Goal: Transaction & Acquisition: Purchase product/service

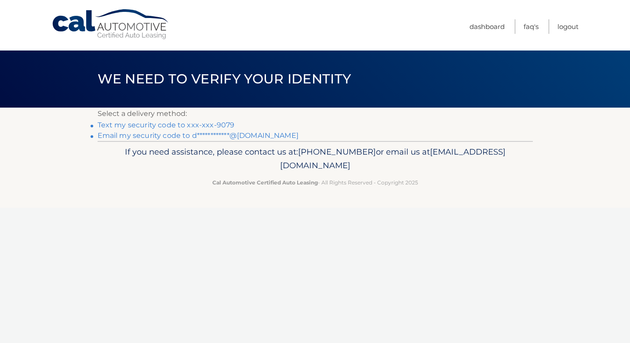
click at [225, 126] on link "Text my security code to xxx-xxx-9079" at bounding box center [166, 125] width 137 height 8
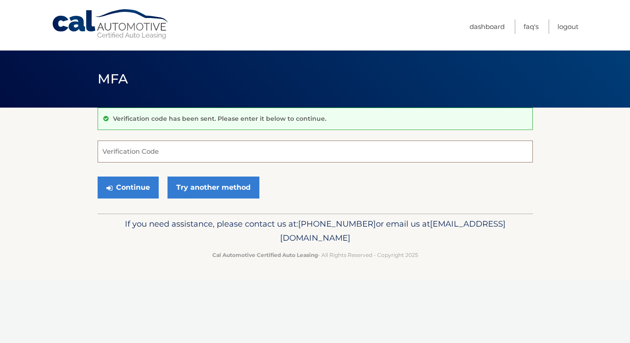
click at [166, 152] on input "Verification Code" at bounding box center [315, 152] width 435 height 22
click at [155, 153] on input "Verification Code" at bounding box center [315, 152] width 435 height 22
type input "549500"
click at [138, 189] on button "Continue" at bounding box center [128, 188] width 61 height 22
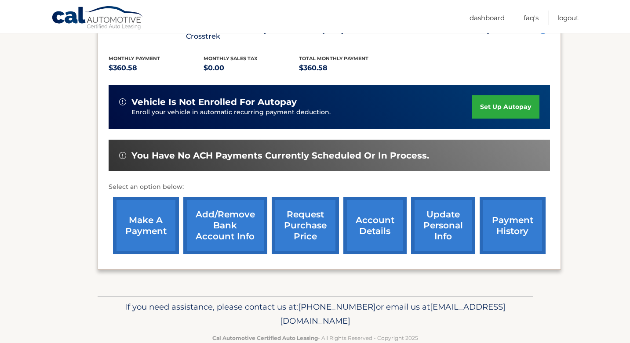
scroll to position [182, 0]
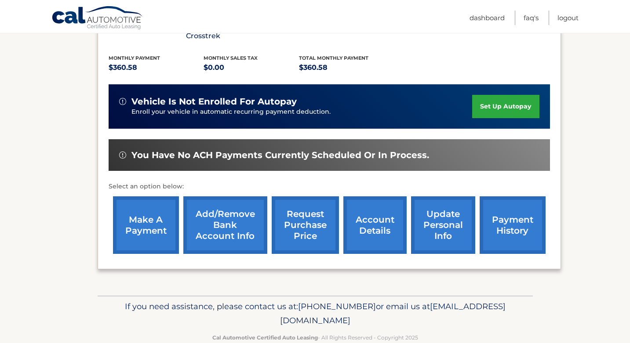
click at [507, 214] on link "payment history" at bounding box center [513, 226] width 66 height 58
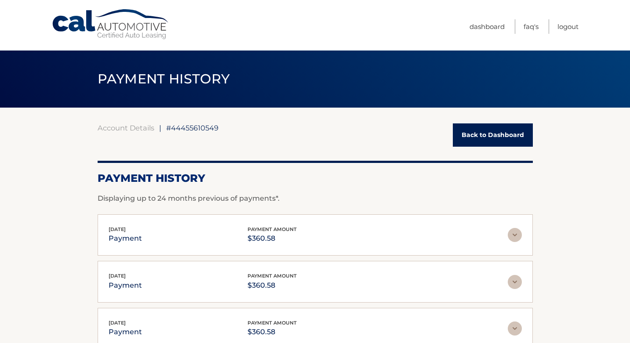
scroll to position [2, 0]
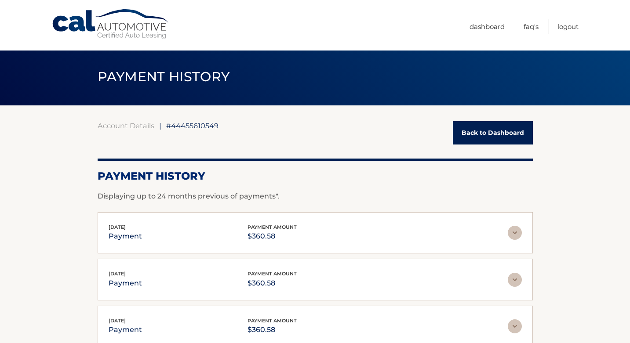
click at [497, 127] on link "Back to Dashboard" at bounding box center [493, 132] width 80 height 23
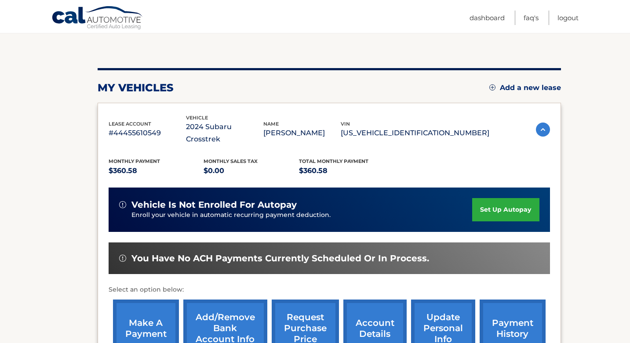
scroll to position [101, 0]
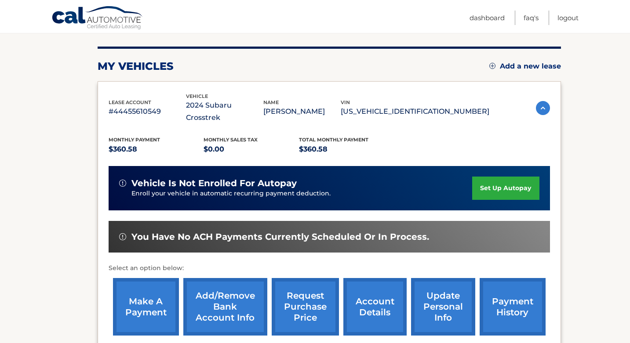
click at [143, 299] on link "make a payment" at bounding box center [146, 307] width 66 height 58
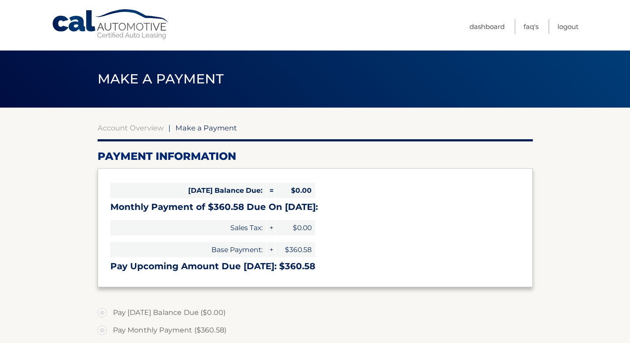
select select "ZDU4NTg5NDAtYjQwNS00MjYxLWI5ZjEtZTYxNTIyYzBlZTY0"
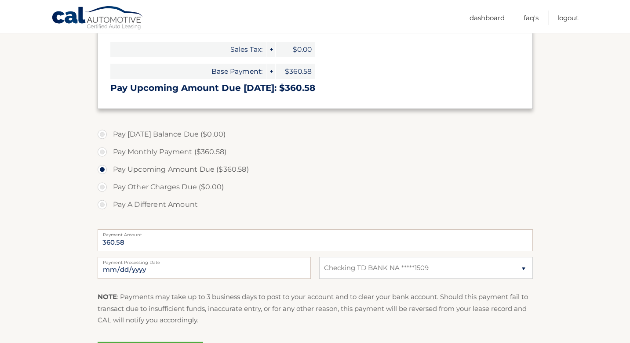
scroll to position [189, 0]
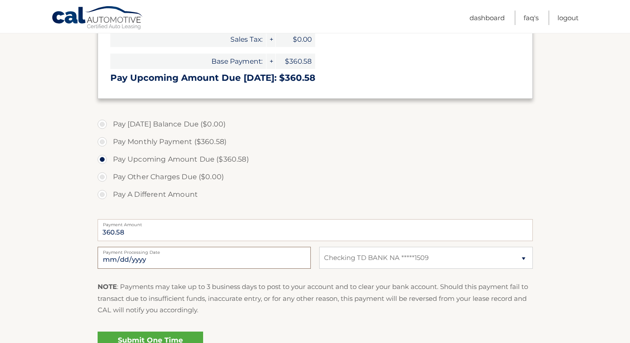
click at [232, 257] on input "2025-10-09" at bounding box center [204, 258] width 213 height 22
type input "2025-10-11"
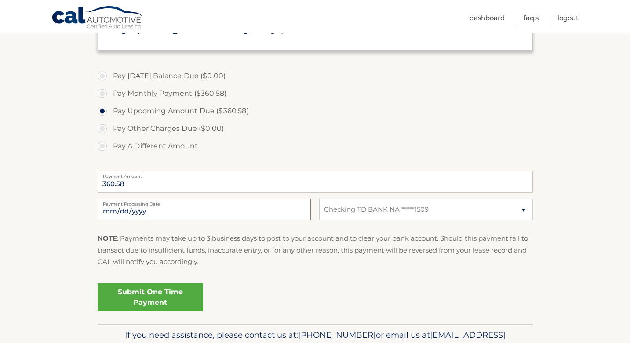
scroll to position [237, 0]
click at [168, 303] on link "Submit One Time Payment" at bounding box center [151, 297] width 106 height 28
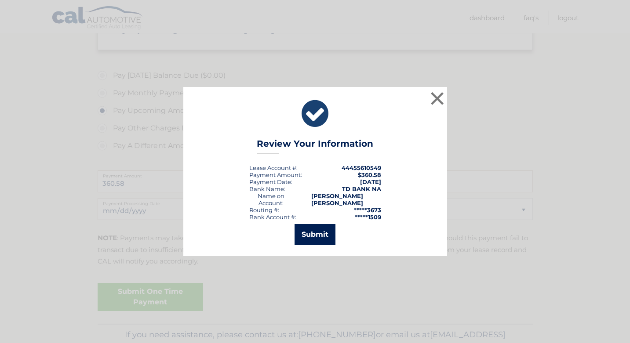
click at [325, 237] on button "Submit" at bounding box center [315, 234] width 41 height 21
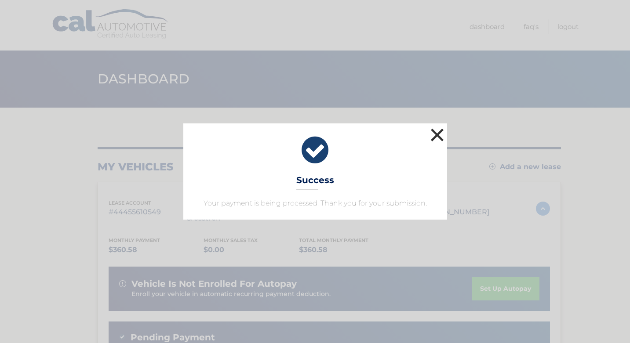
click at [436, 134] on button "×" at bounding box center [438, 135] width 18 height 18
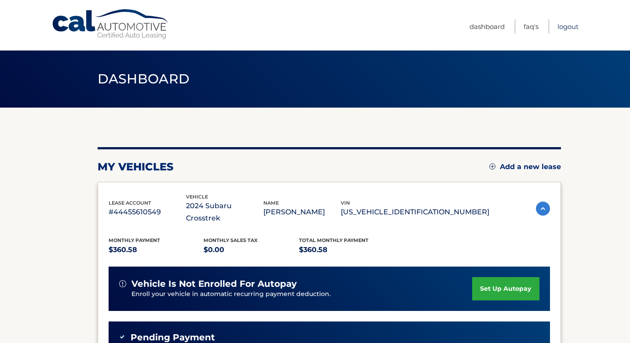
click at [568, 27] on link "Logout" at bounding box center [567, 26] width 21 height 15
